Goal: Task Accomplishment & Management: Complete application form

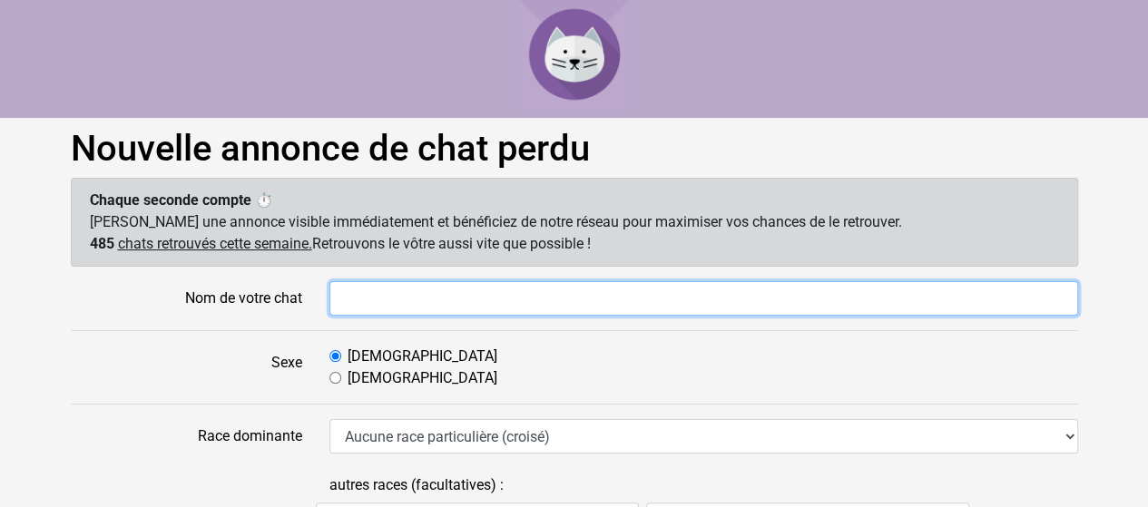
click at [520, 300] on input "Nom de votre chat" at bounding box center [703, 298] width 749 height 34
type input "Nikita"
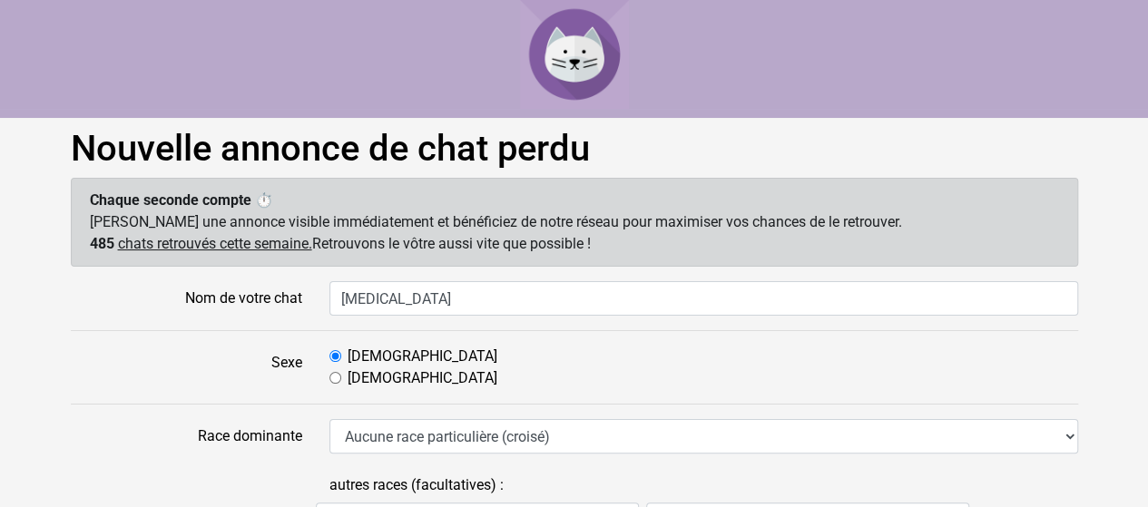
click at [345, 377] on div "Femelle" at bounding box center [703, 379] width 749 height 22
click at [331, 380] on input "Femelle" at bounding box center [335, 378] width 12 height 12
radio input "true"
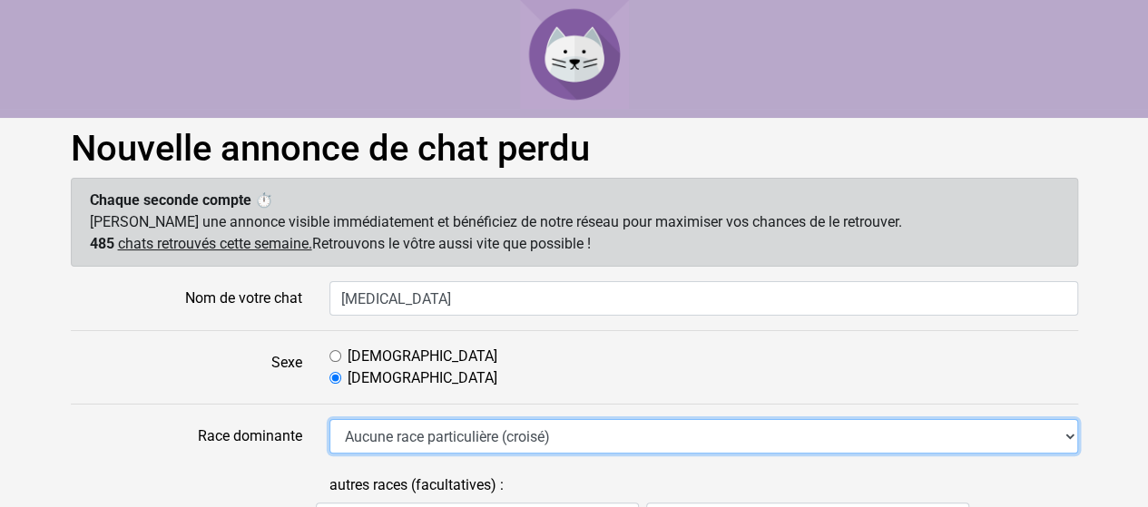
click at [381, 444] on select "Aucune race particulière (croisé) Abyssin Américain à poil dur American Bobtail…" at bounding box center [703, 436] width 749 height 34
select select "18"
click at [329, 419] on select "Aucune race particulière (croisé) Abyssin Américain à poil dur American Bobtail…" at bounding box center [703, 436] width 749 height 34
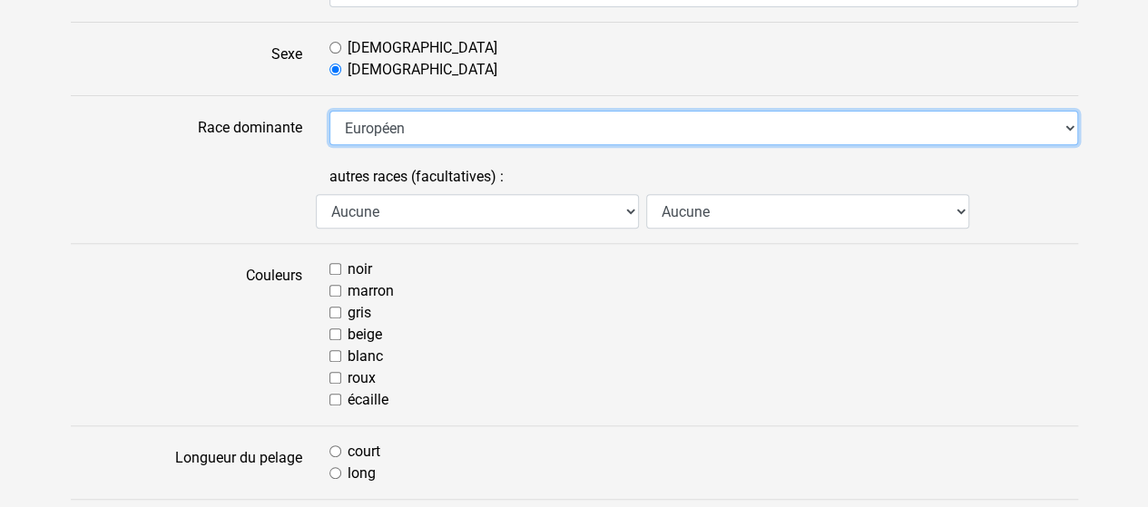
scroll to position [321, 0]
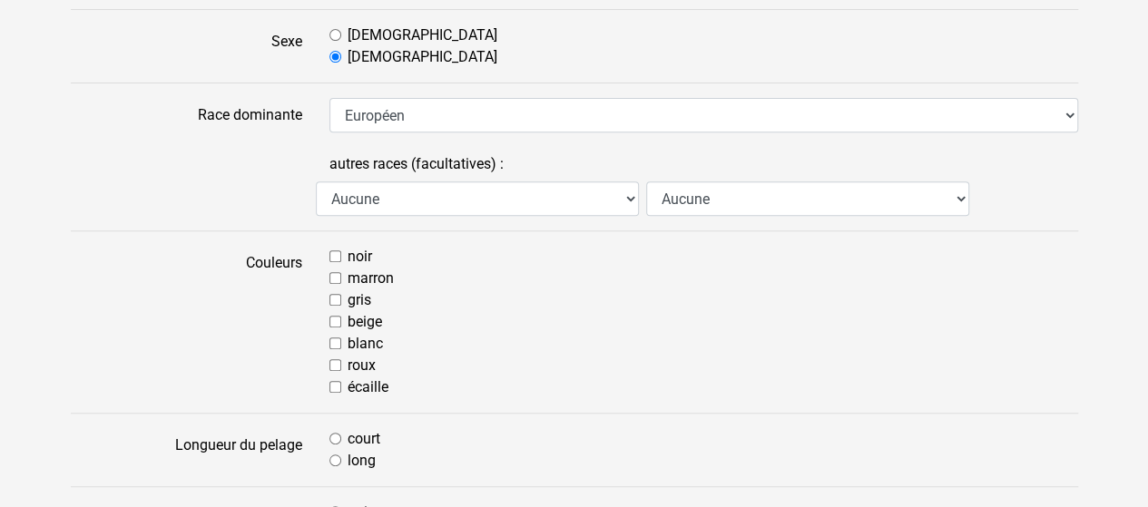
click at [330, 388] on input "écaille" at bounding box center [335, 387] width 12 height 12
checkbox input "true"
click at [336, 437] on input "court" at bounding box center [335, 439] width 12 height 12
radio input "true"
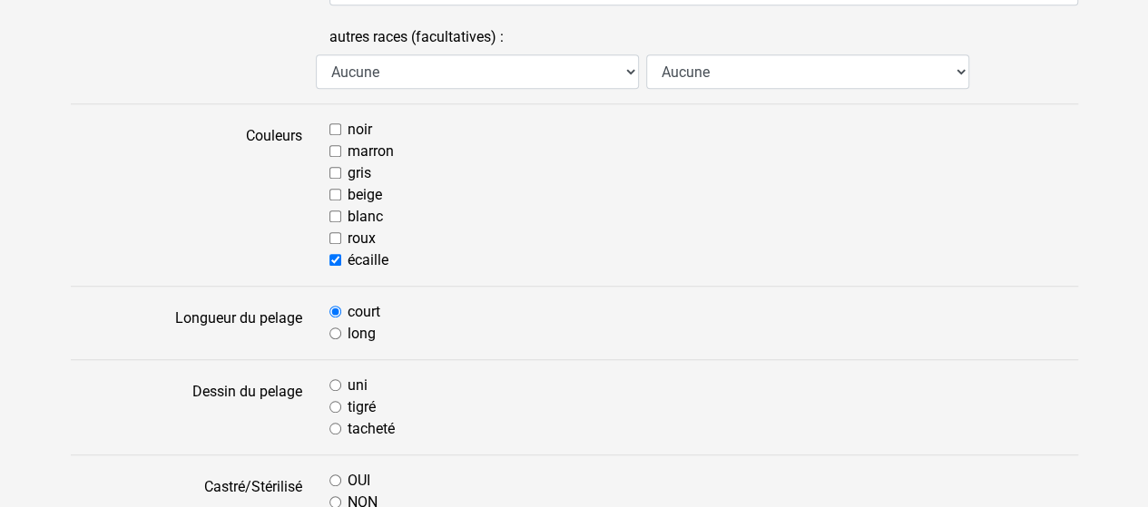
scroll to position [474, 0]
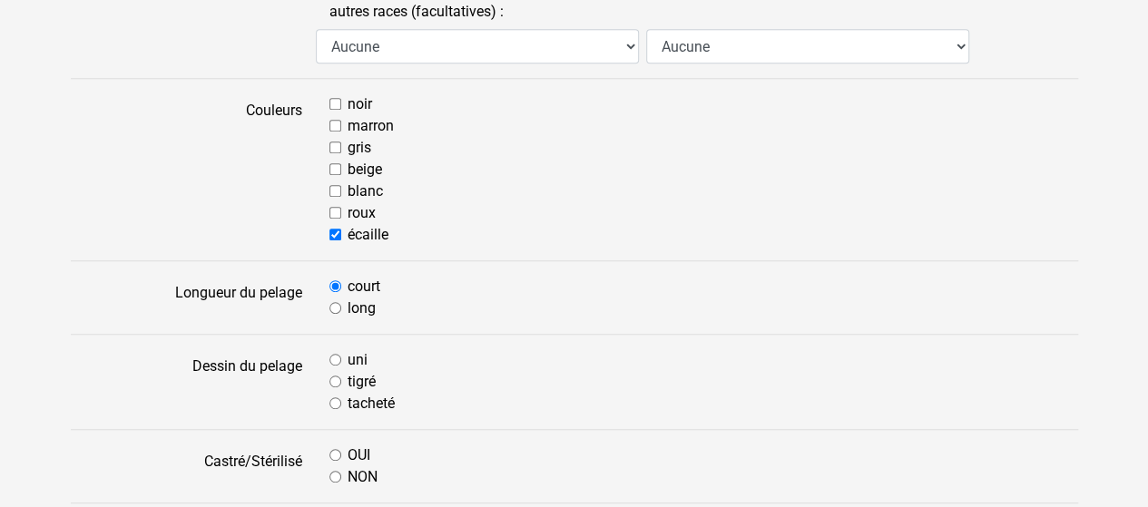
click at [332, 102] on input "noir" at bounding box center [335, 104] width 12 height 12
checkbox input "true"
click at [334, 120] on input "marron" at bounding box center [335, 126] width 12 height 12
checkbox input "true"
click at [330, 376] on input "tigré" at bounding box center [335, 382] width 12 height 12
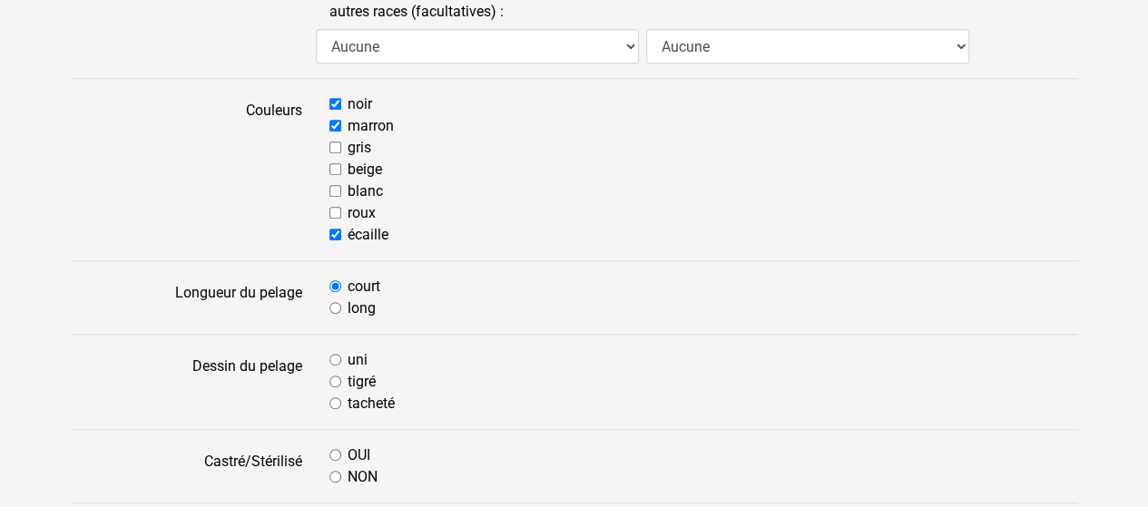
radio input "true"
click at [334, 455] on input "OUI" at bounding box center [335, 455] width 12 height 12
radio input "true"
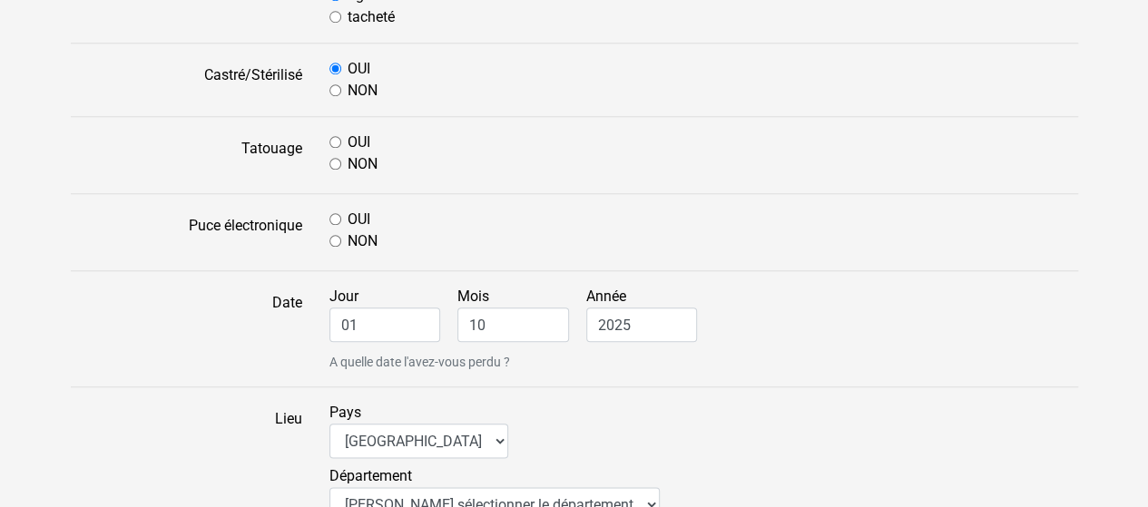
scroll to position [873, 0]
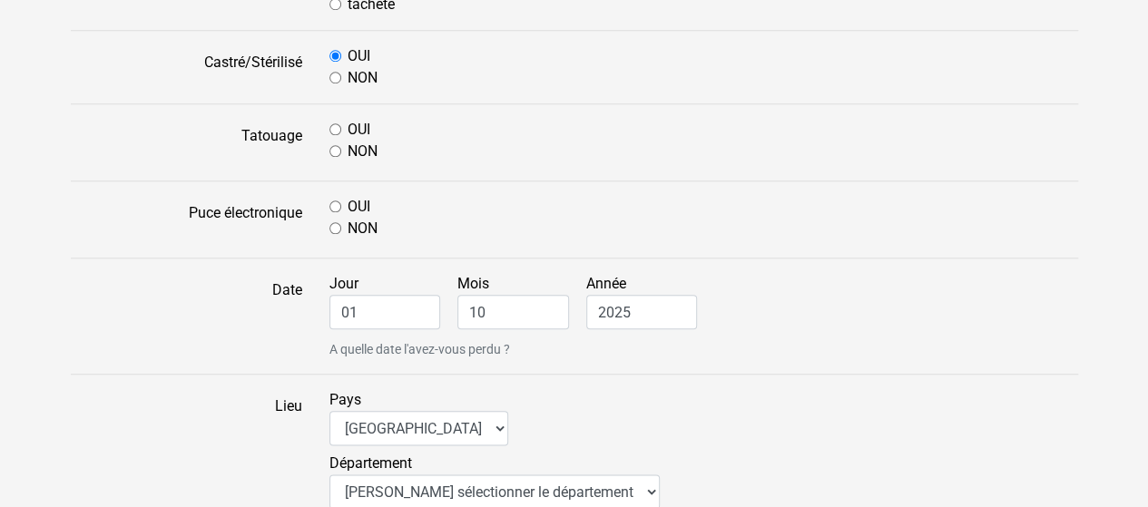
click at [330, 146] on input "NON" at bounding box center [335, 151] width 12 height 12
radio input "true"
click at [333, 206] on input "OUI" at bounding box center [335, 207] width 12 height 12
radio input "true"
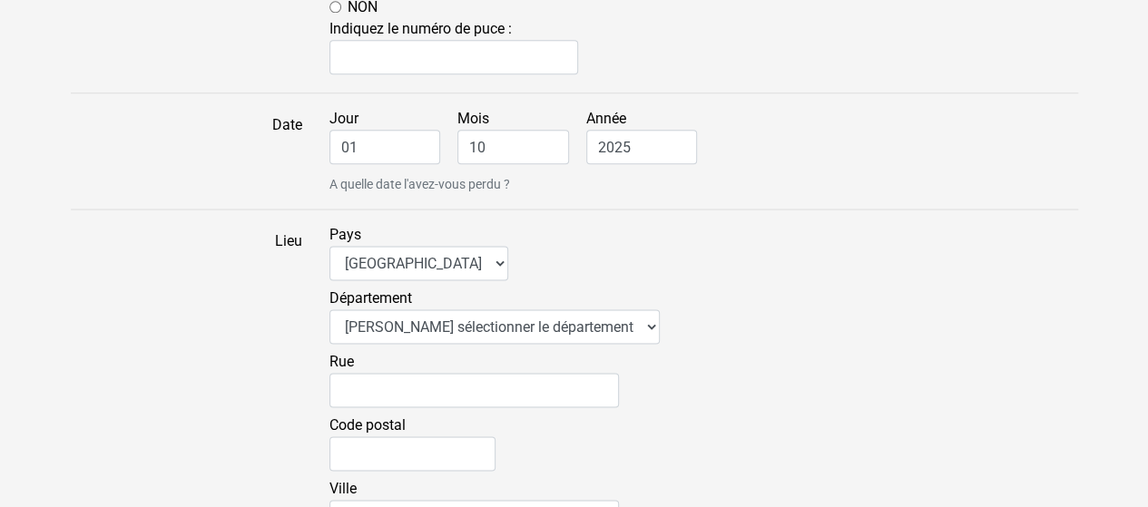
scroll to position [1113, 0]
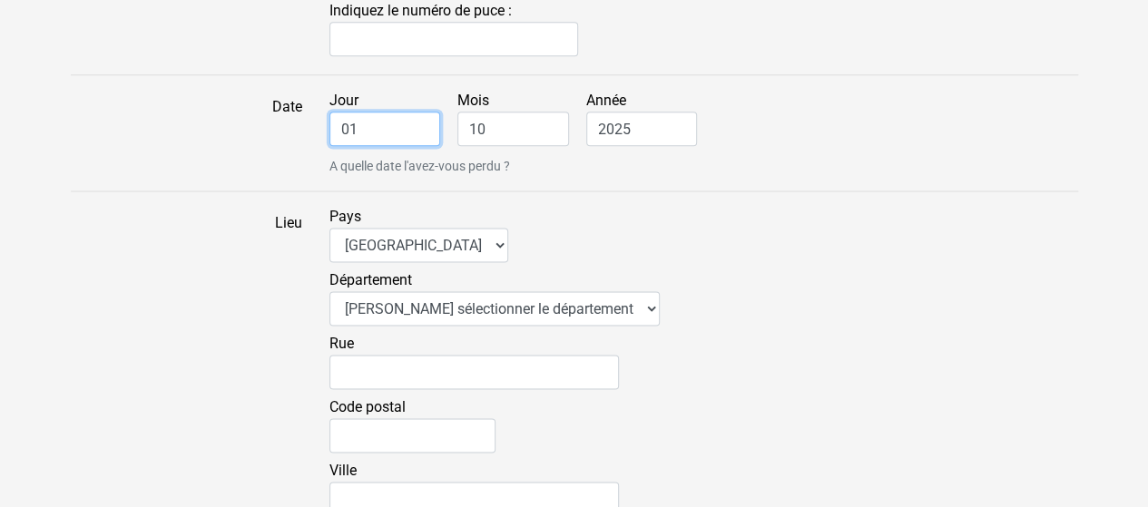
click at [373, 113] on input "01" at bounding box center [385, 129] width 112 height 34
drag, startPoint x: 373, startPoint y: 113, endPoint x: 292, endPoint y: 111, distance: 80.8
click at [292, 111] on div "Date Jour 01 Mois 10 Année 2025 A quelle date l'avez-vous perdu ?" at bounding box center [574, 133] width 1035 height 86
type input "13"
drag, startPoint x: 503, startPoint y: 129, endPoint x: 454, endPoint y: 132, distance: 49.1
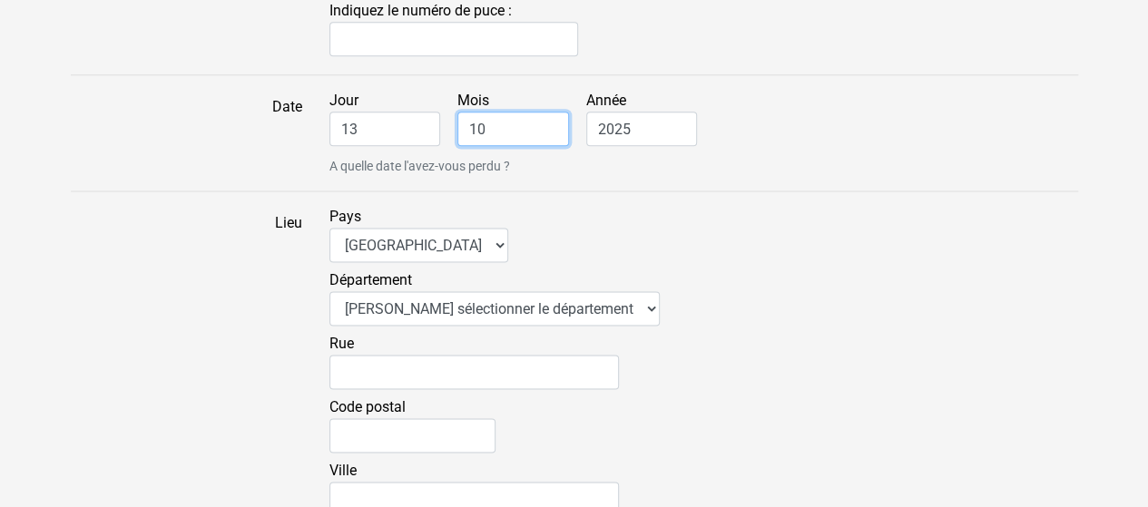
click at [454, 132] on div "Jour 13 Mois 10 Année 2025 A quelle date l'avez-vous perdu ?" at bounding box center [704, 133] width 776 height 86
type input "08"
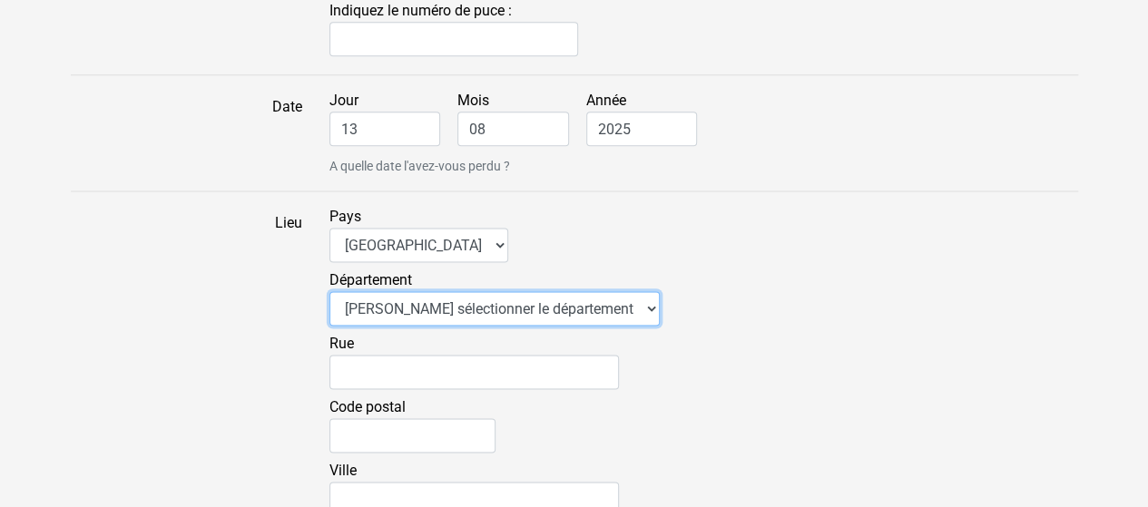
click at [433, 298] on select "Veuillez sélectionner le département 01 - Ain 02 - Aisne 03 - Allier 04 - Alpes…" at bounding box center [494, 308] width 330 height 34
select select "73"
click at [329, 291] on select "Veuillez sélectionner le département 01 - Ain 02 - Aisne 03 - Allier 04 - Alpes…" at bounding box center [494, 308] width 330 height 34
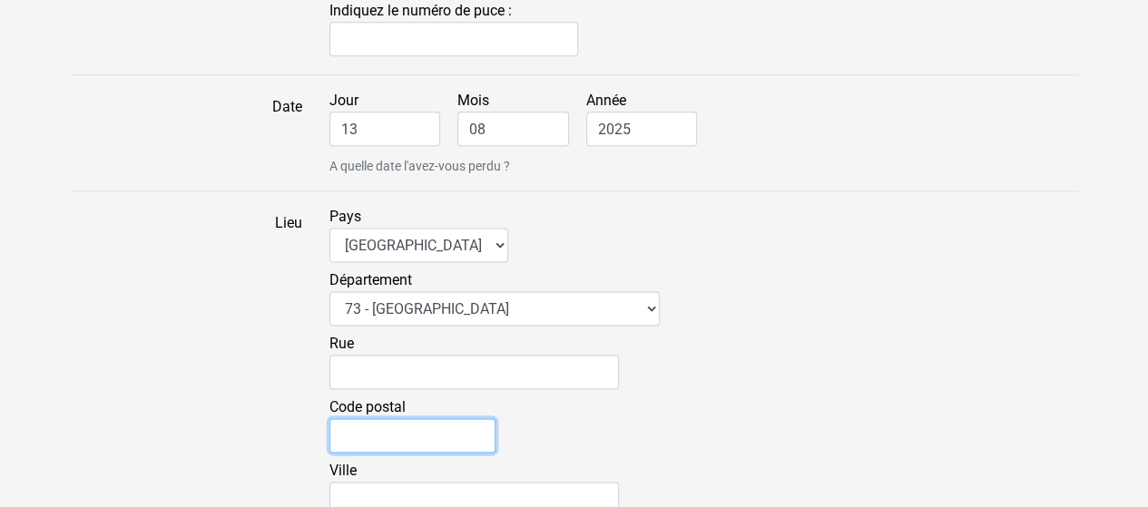
click at [362, 423] on input "Code postal" at bounding box center [412, 435] width 166 height 34
type input "73260"
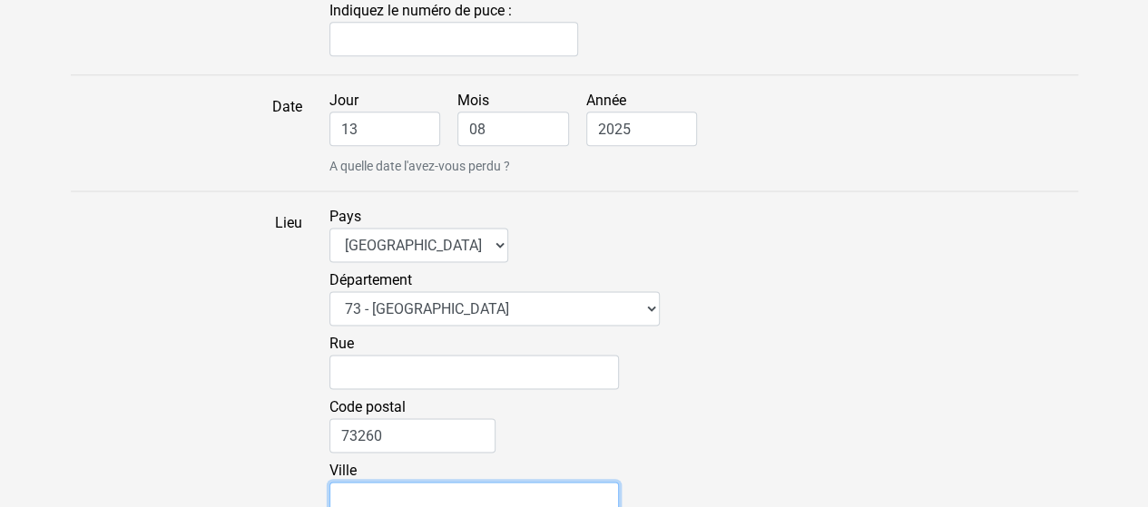
click at [368, 491] on input "Ville" at bounding box center [474, 499] width 290 height 34
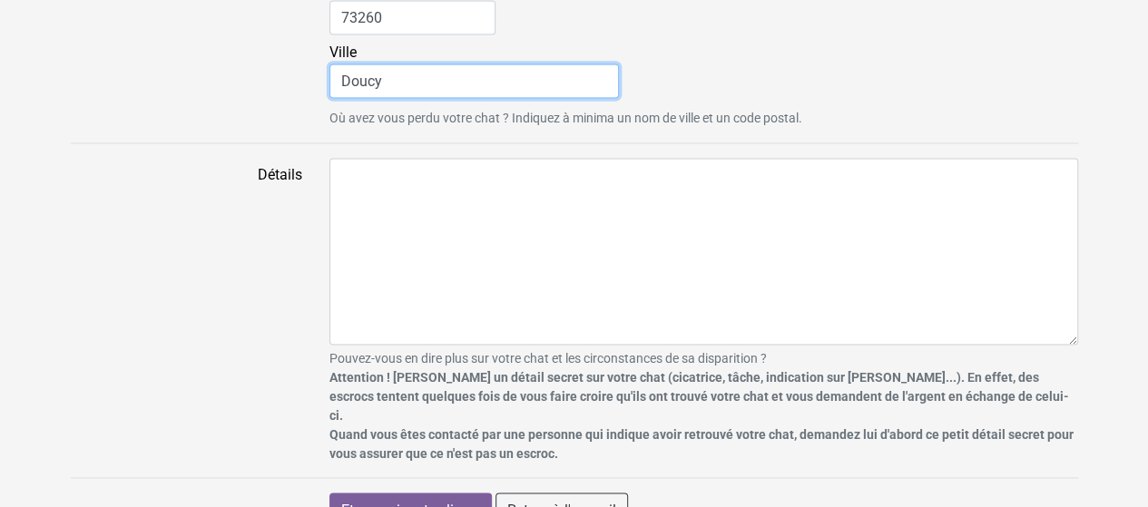
scroll to position [1541, 0]
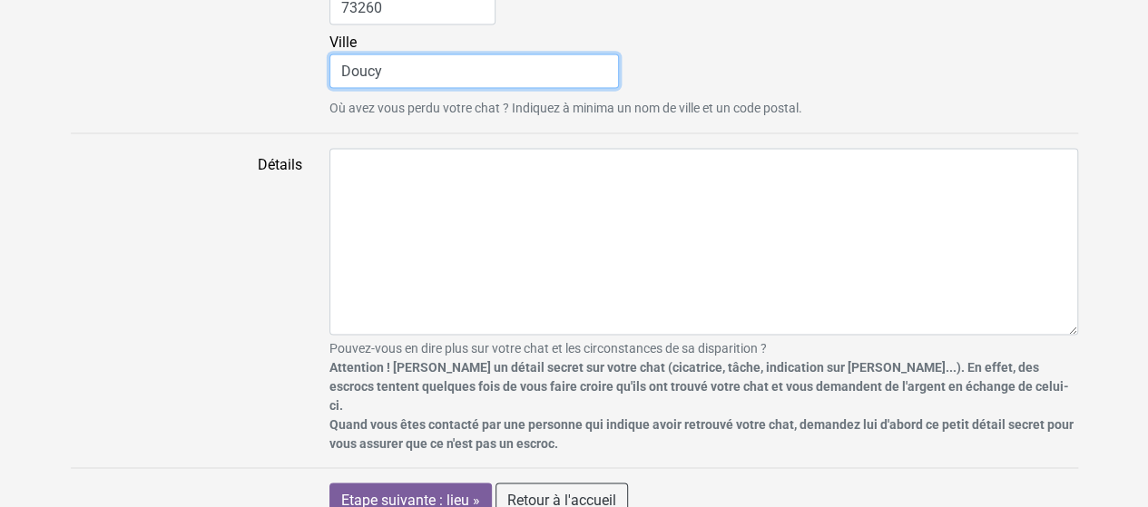
type input "Doucy"
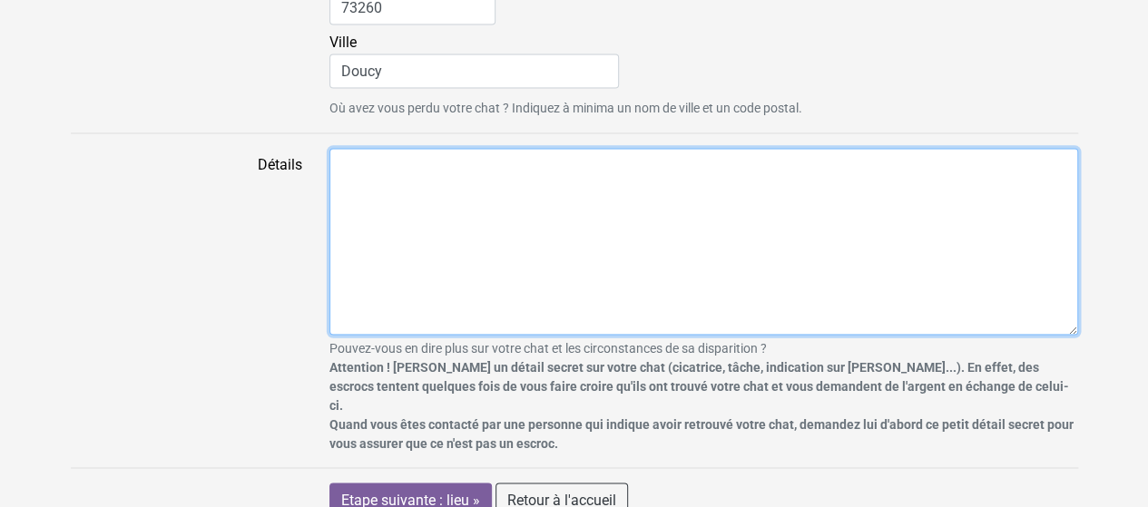
click at [639, 195] on textarea "Détails" at bounding box center [703, 241] width 749 height 187
paste textarea "Nikita perdue – chatte de 4 ans, pelage écaille de tortue. Vue pour la dernière…"
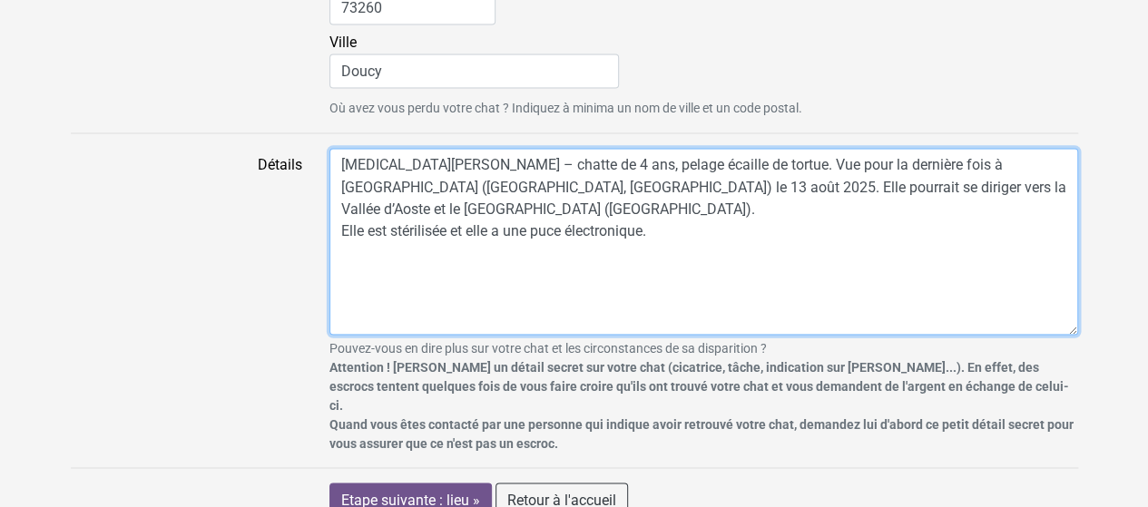
type textarea "Nikita perdue – chatte de 4 ans, pelage écaille de tortue. Vue pour la dernière…"
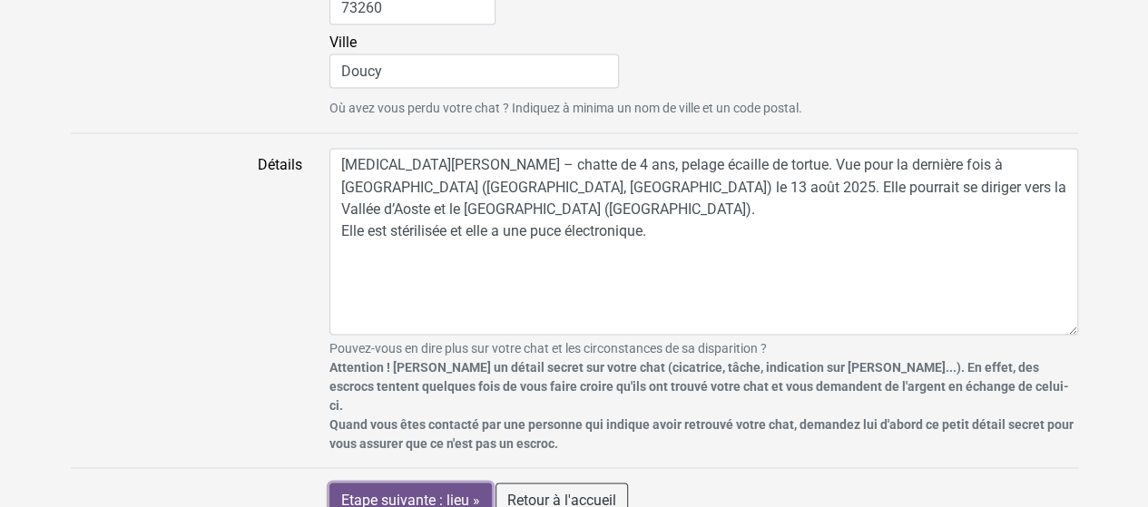
click at [358, 483] on input "Etape suivante : lieu »" at bounding box center [410, 500] width 162 height 34
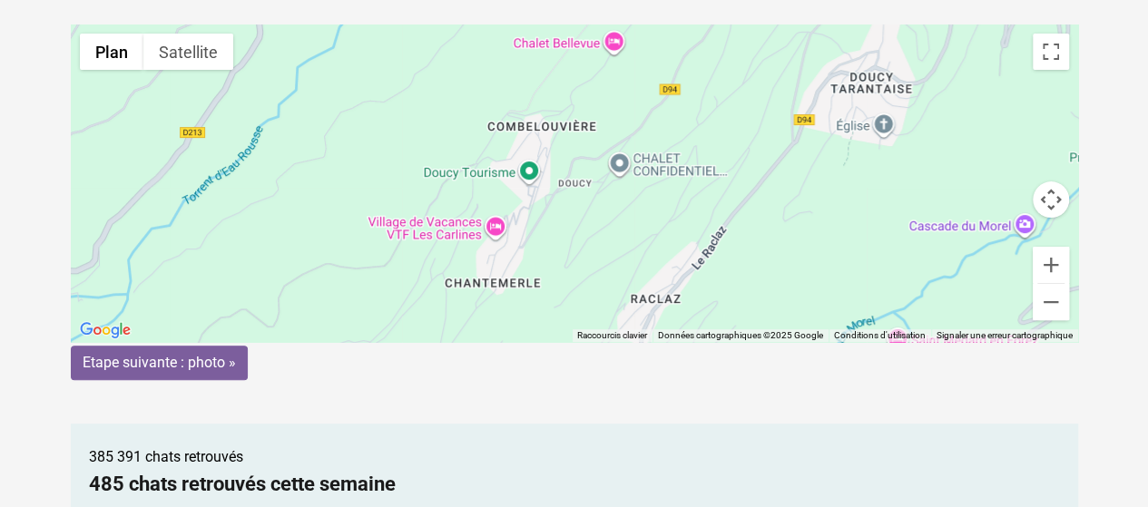
scroll to position [211, 0]
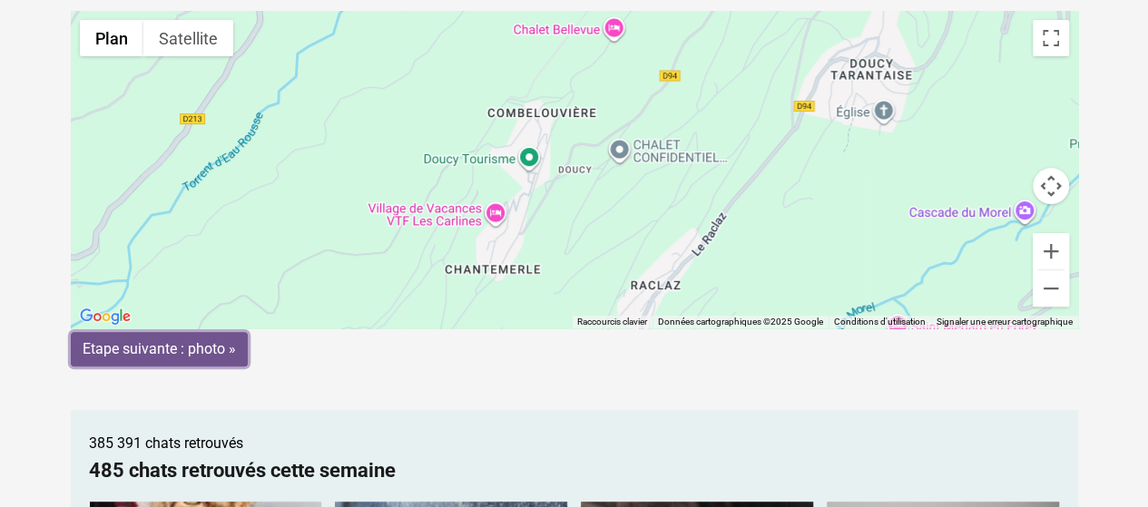
click at [192, 339] on input "Etape suivante : photo »" at bounding box center [159, 349] width 177 height 34
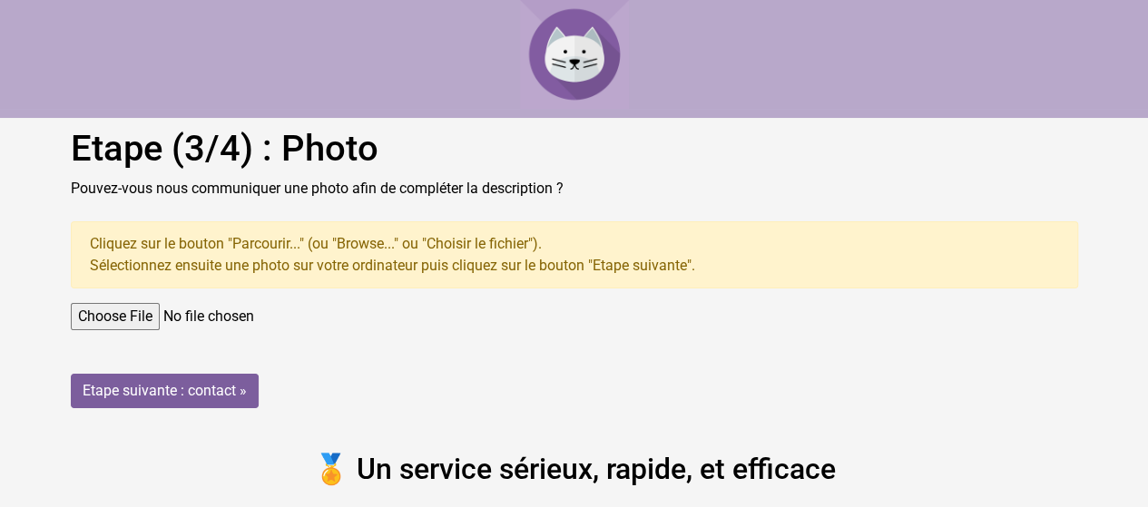
click at [131, 315] on input "file" at bounding box center [574, 316] width 1007 height 27
type input "C:\fakepath\N.jpg"
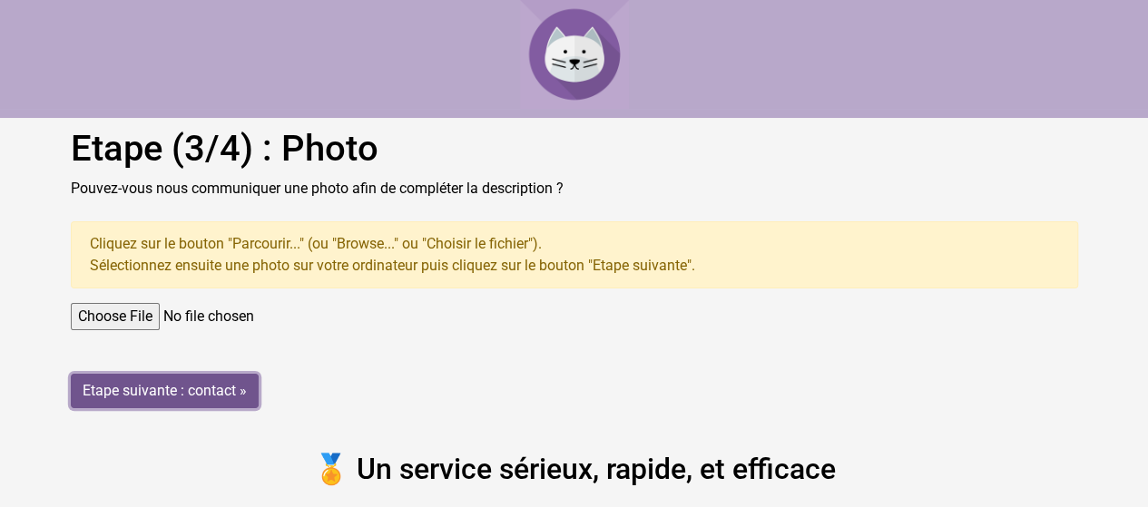
click at [198, 391] on input "Etape suivante : contact »" at bounding box center [165, 391] width 188 height 34
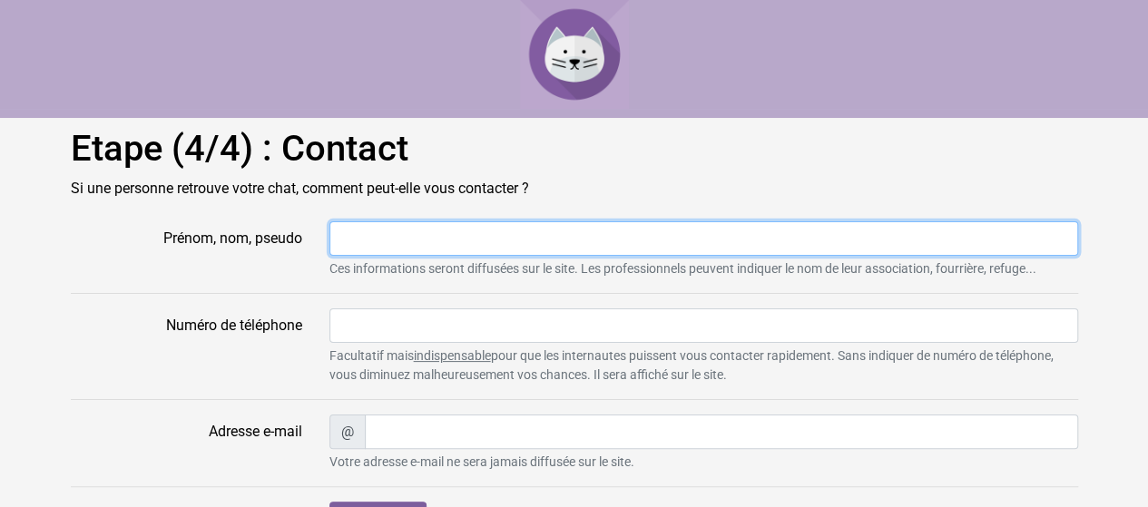
click at [388, 237] on input "Prénom, nom, pseudo" at bounding box center [703, 238] width 749 height 34
type input "Ilaria Scandiuzzi"
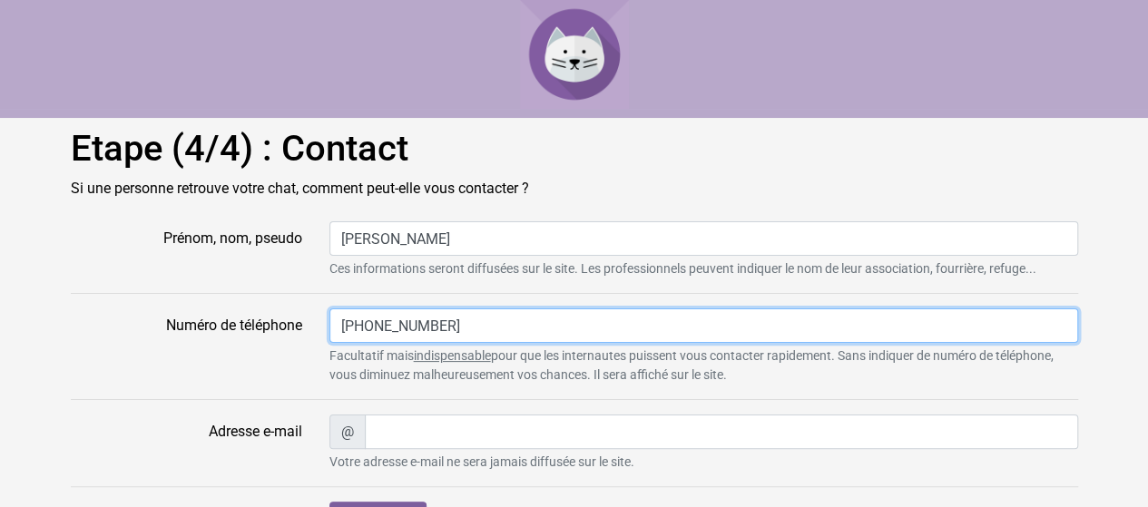
type input "+393280727855"
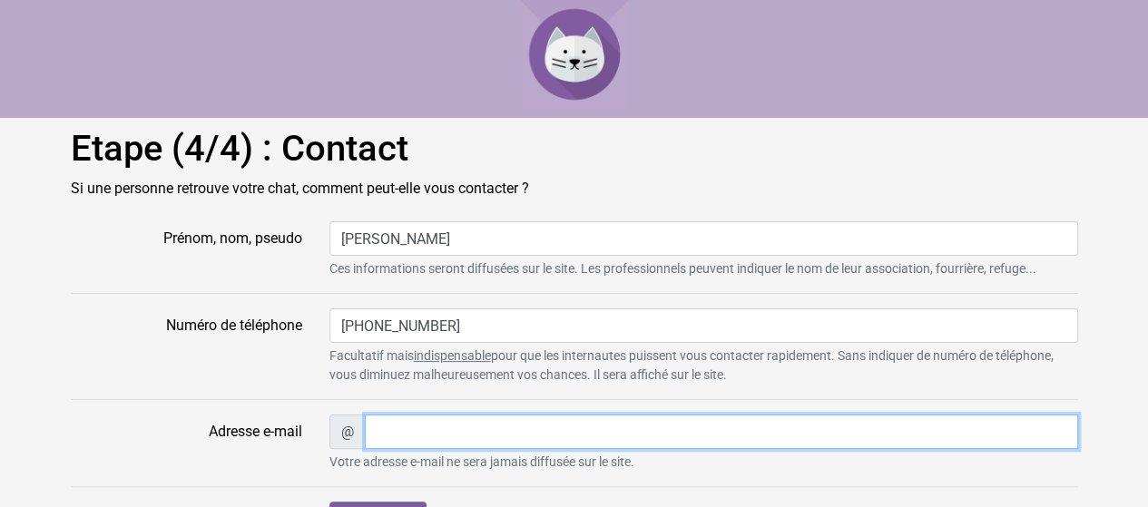
click at [457, 441] on input "Adresse e-mail" at bounding box center [721, 432] width 713 height 34
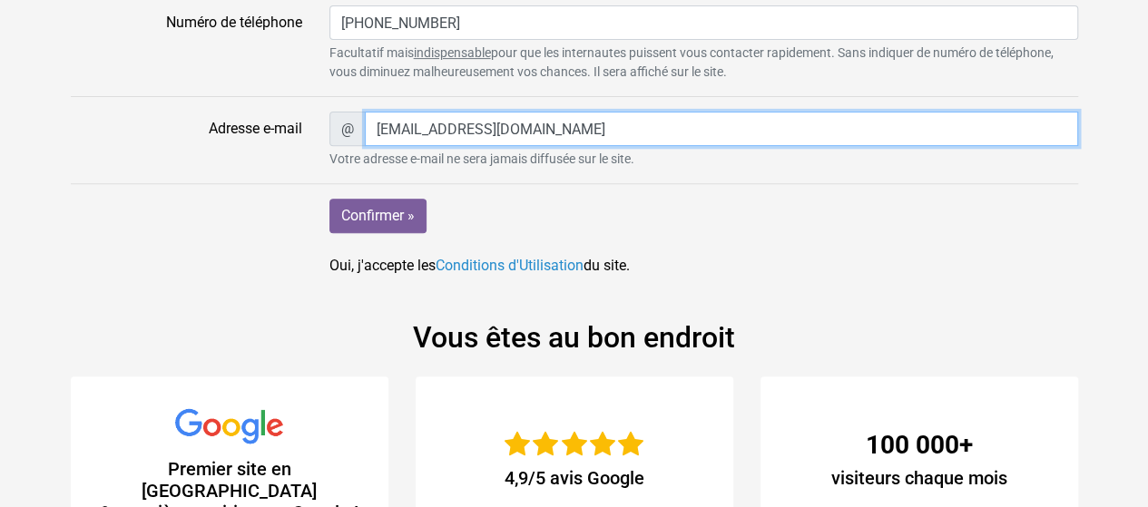
scroll to position [304, 0]
type input "ilariascandiuzzi@gmail.com"
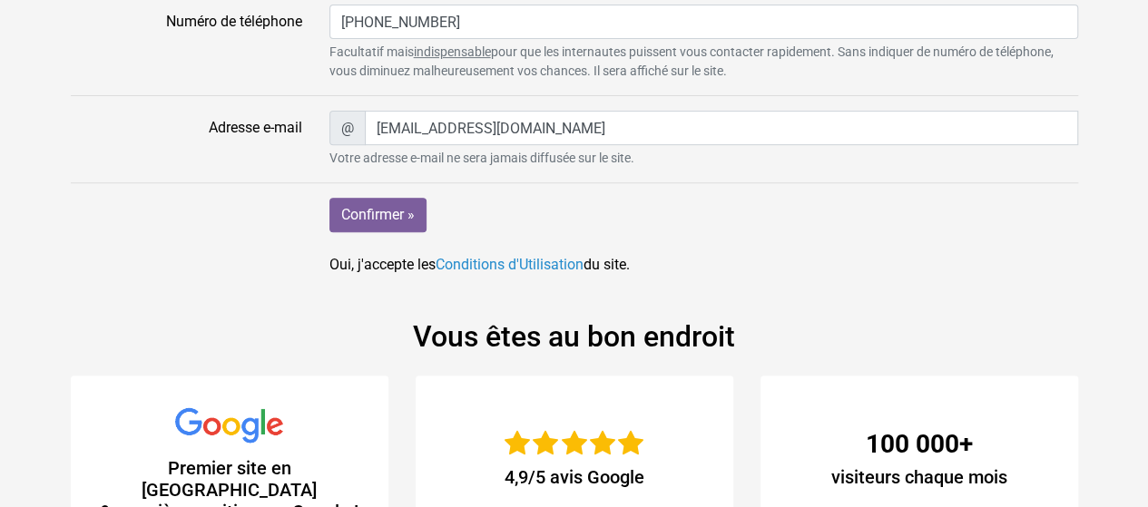
click at [352, 192] on form "Prénom, nom, pseudo Ilaria Scandiuzzi Ces informations seront diffusées sur le …" at bounding box center [574, 96] width 1007 height 359
click at [358, 224] on input "Confirmer »" at bounding box center [377, 215] width 97 height 34
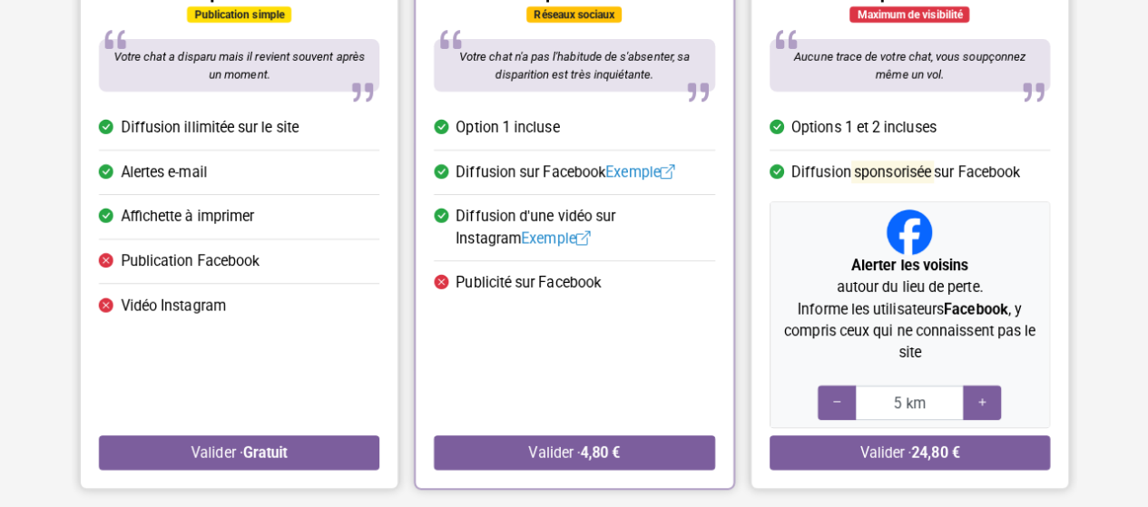
scroll to position [280, 0]
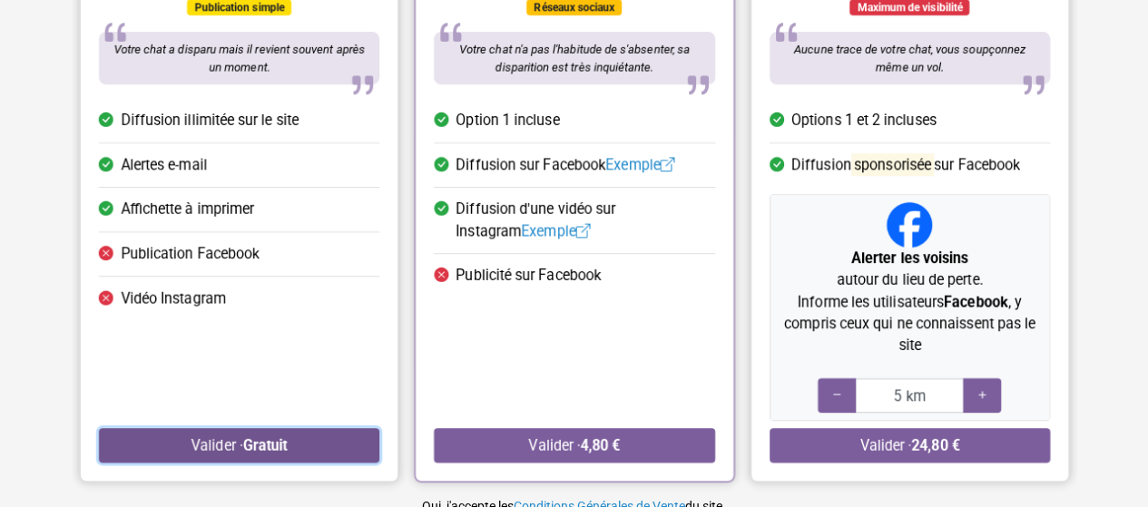
click at [247, 447] on strong "Gratuit" at bounding box center [264, 445] width 44 height 17
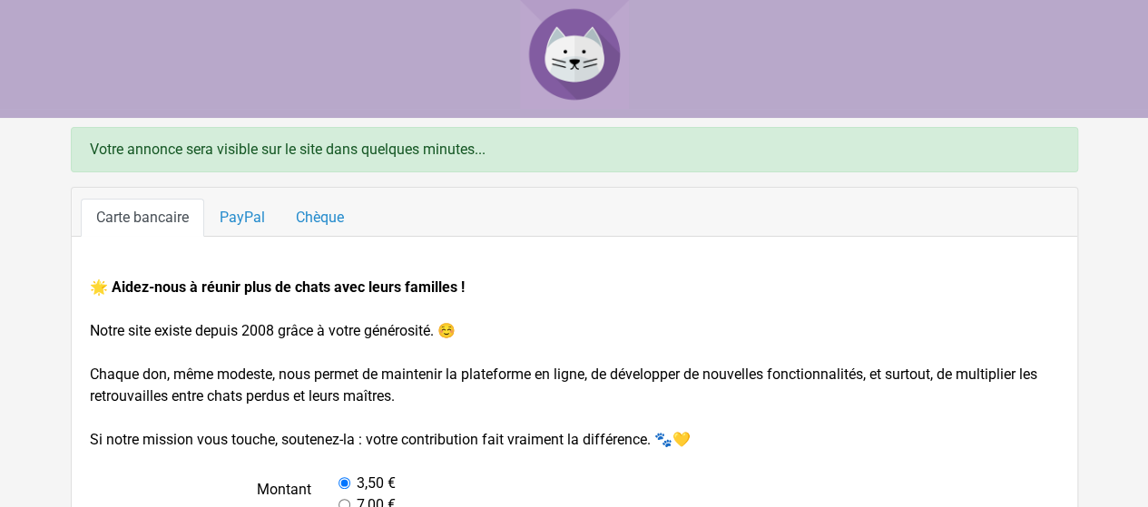
click at [580, 61] on img at bounding box center [574, 54] width 109 height 109
